Goal: Browse casually: Explore the website without a specific task or goal

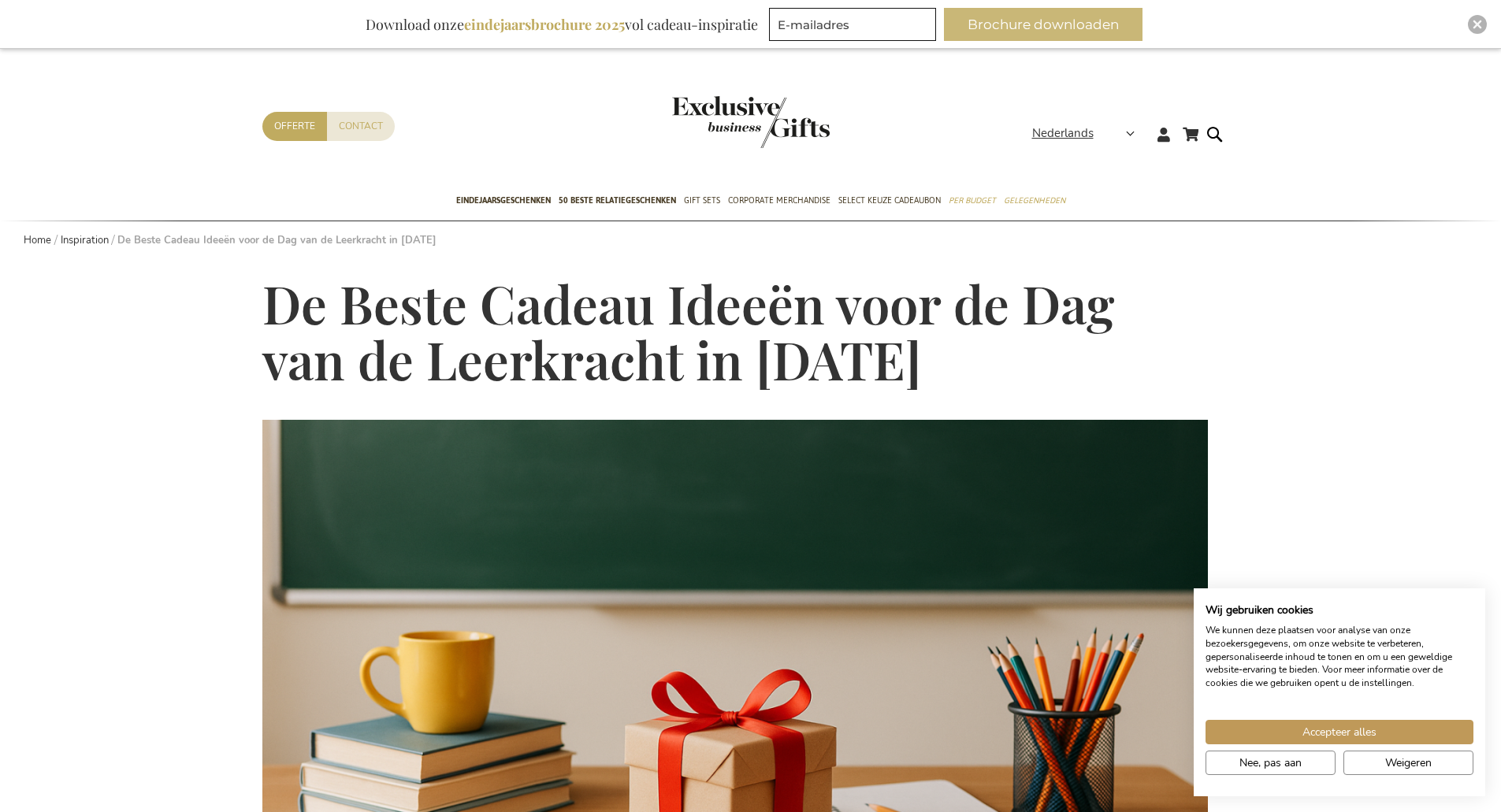
click at [1069, 34] on button "Brochure downloaden" at bounding box center [1043, 25] width 198 height 33
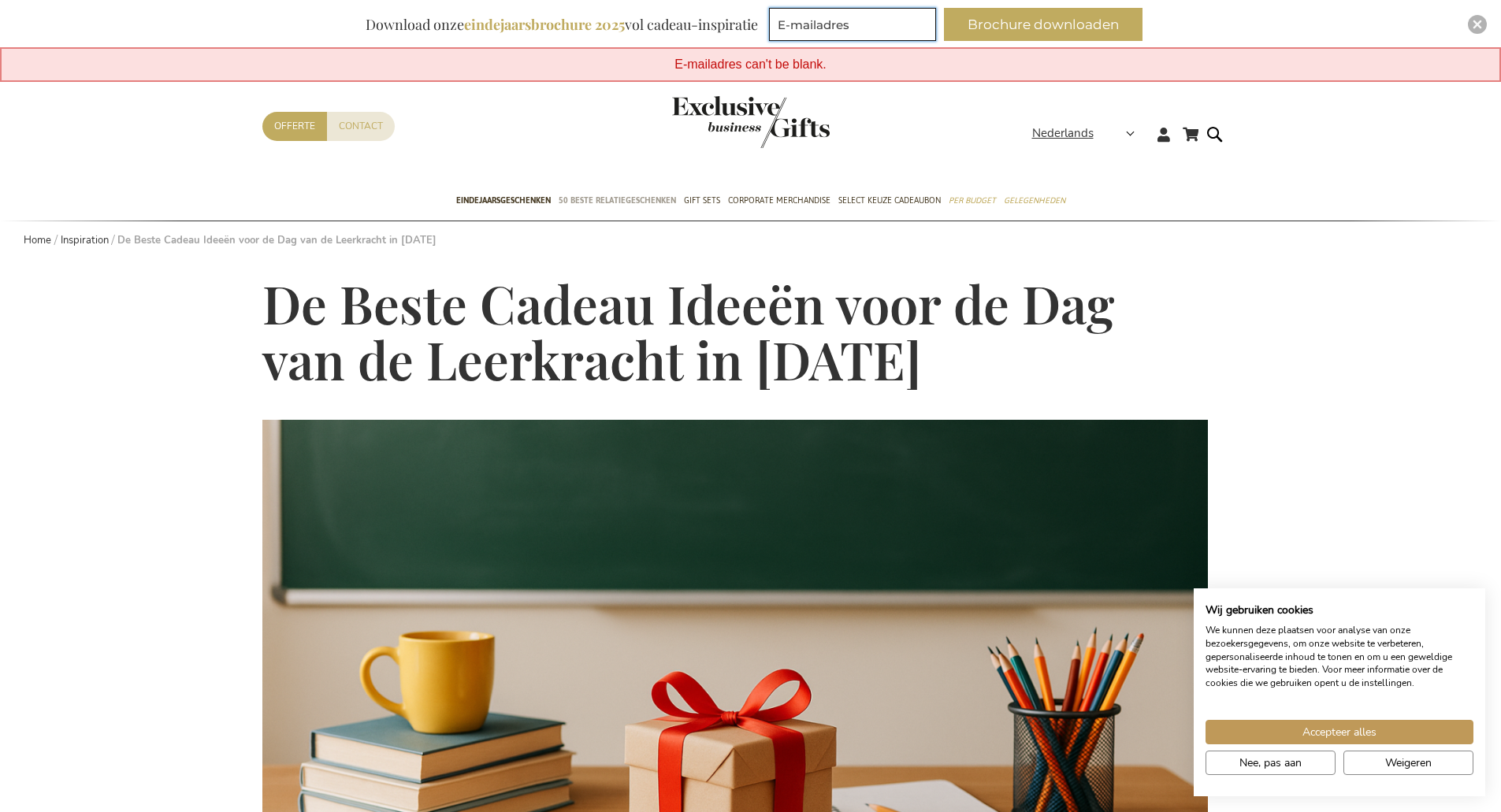
click at [634, 202] on span "50 beste relatiegeschenken" at bounding box center [617, 200] width 118 height 17
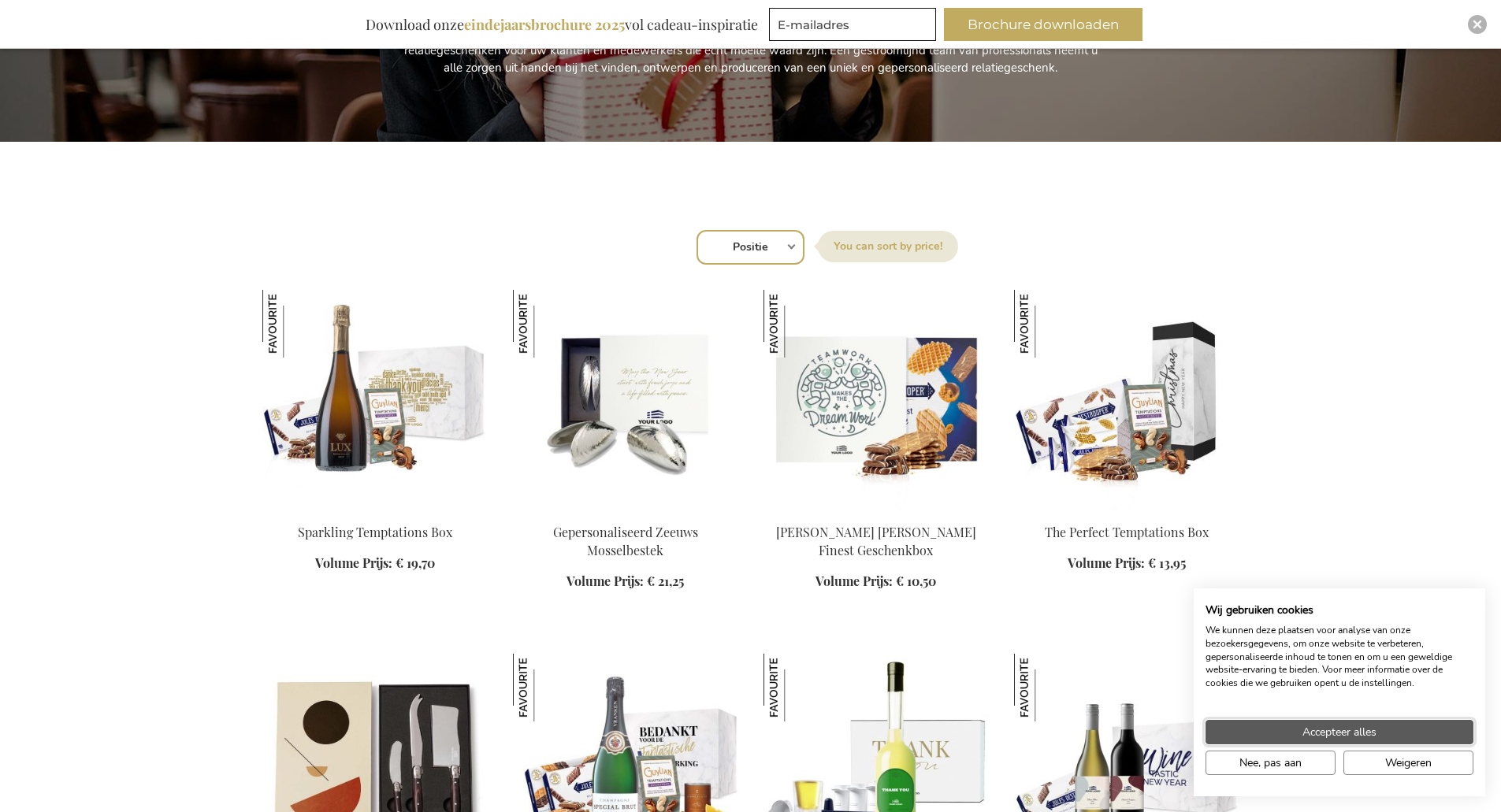
click at [1361, 727] on span "Accepteer alles" at bounding box center [1339, 732] width 74 height 17
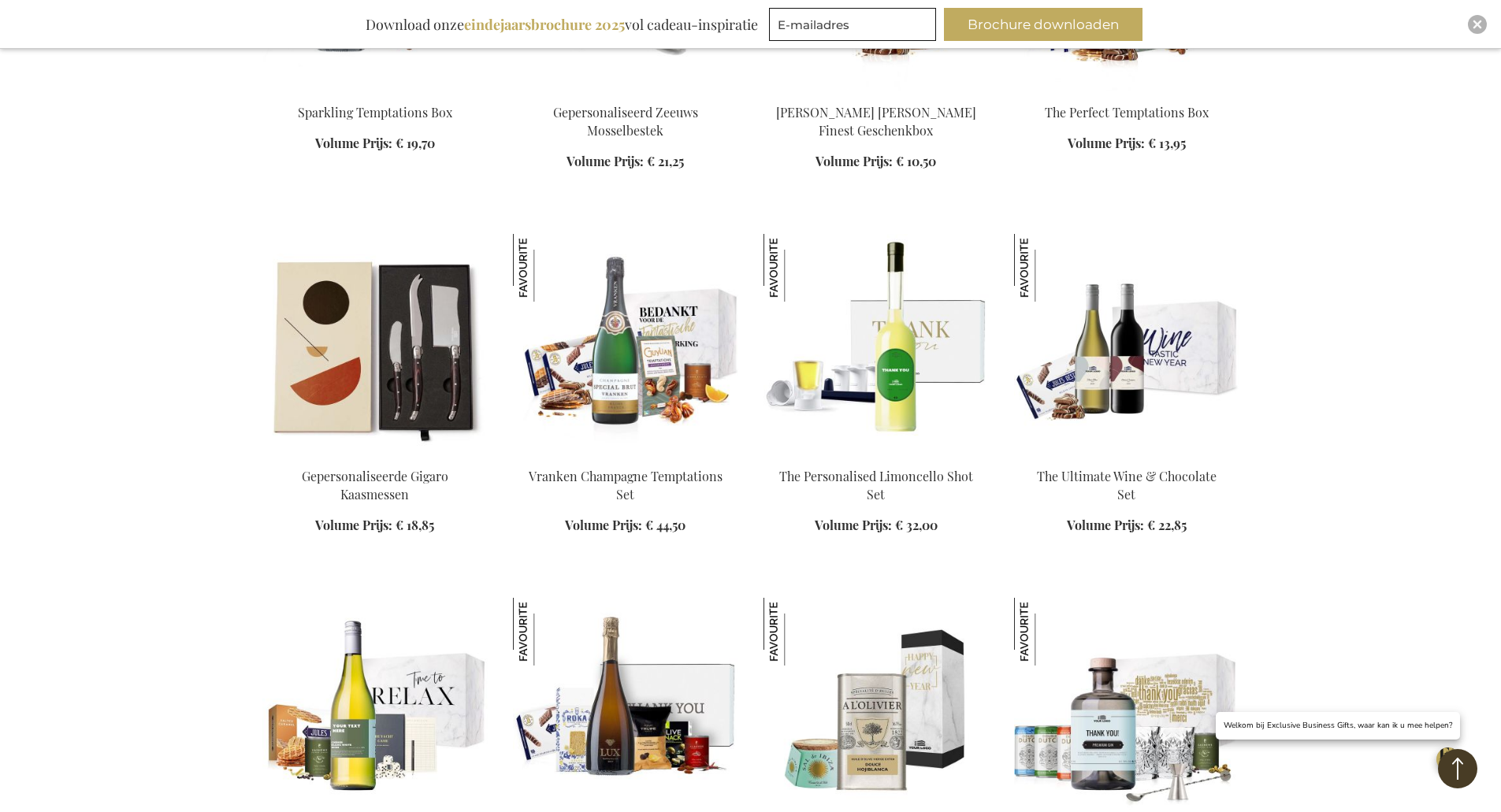
scroll to position [1103, 0]
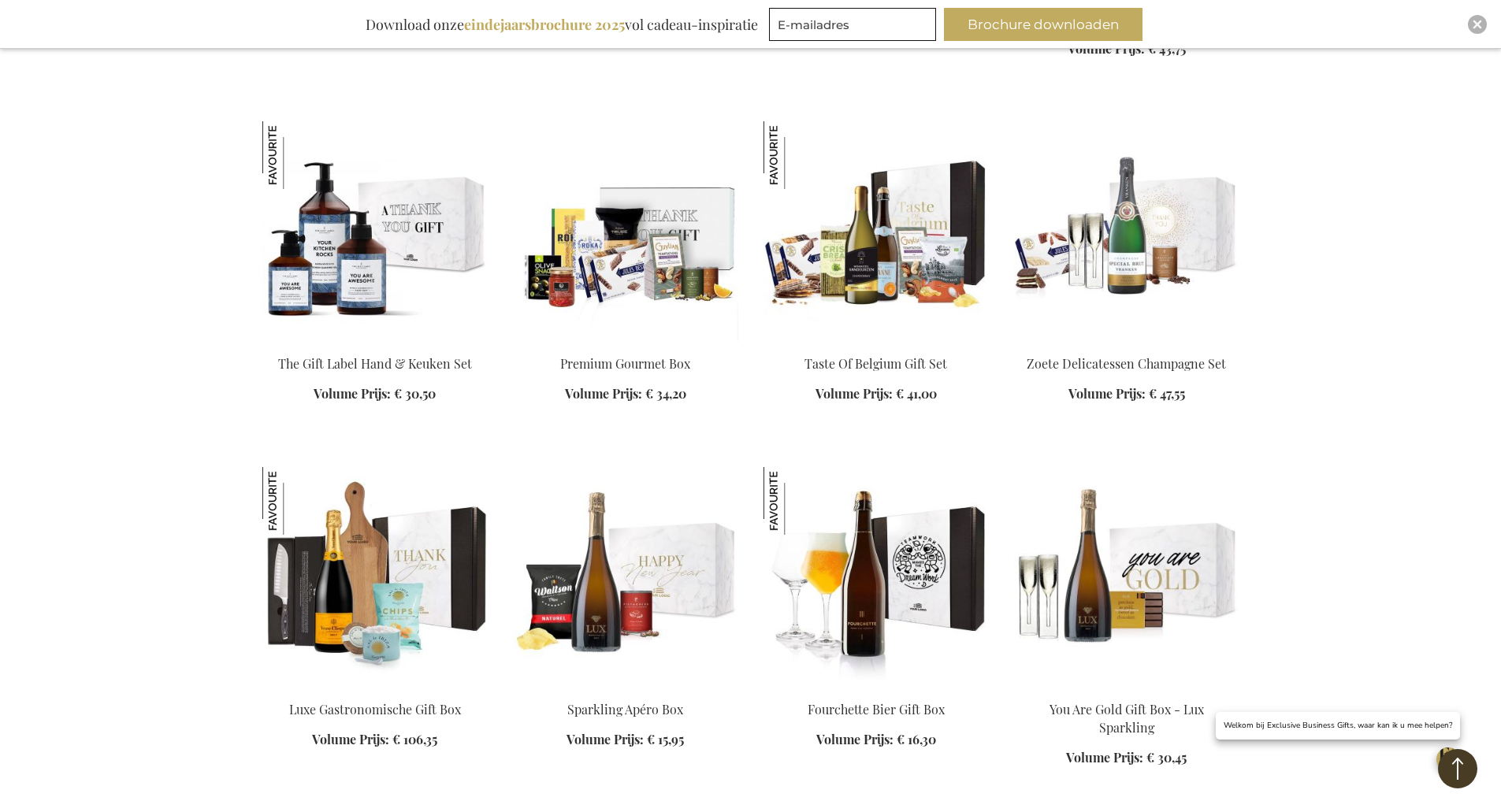
scroll to position [1811, 0]
